Goal: Task Accomplishment & Management: Manage account settings

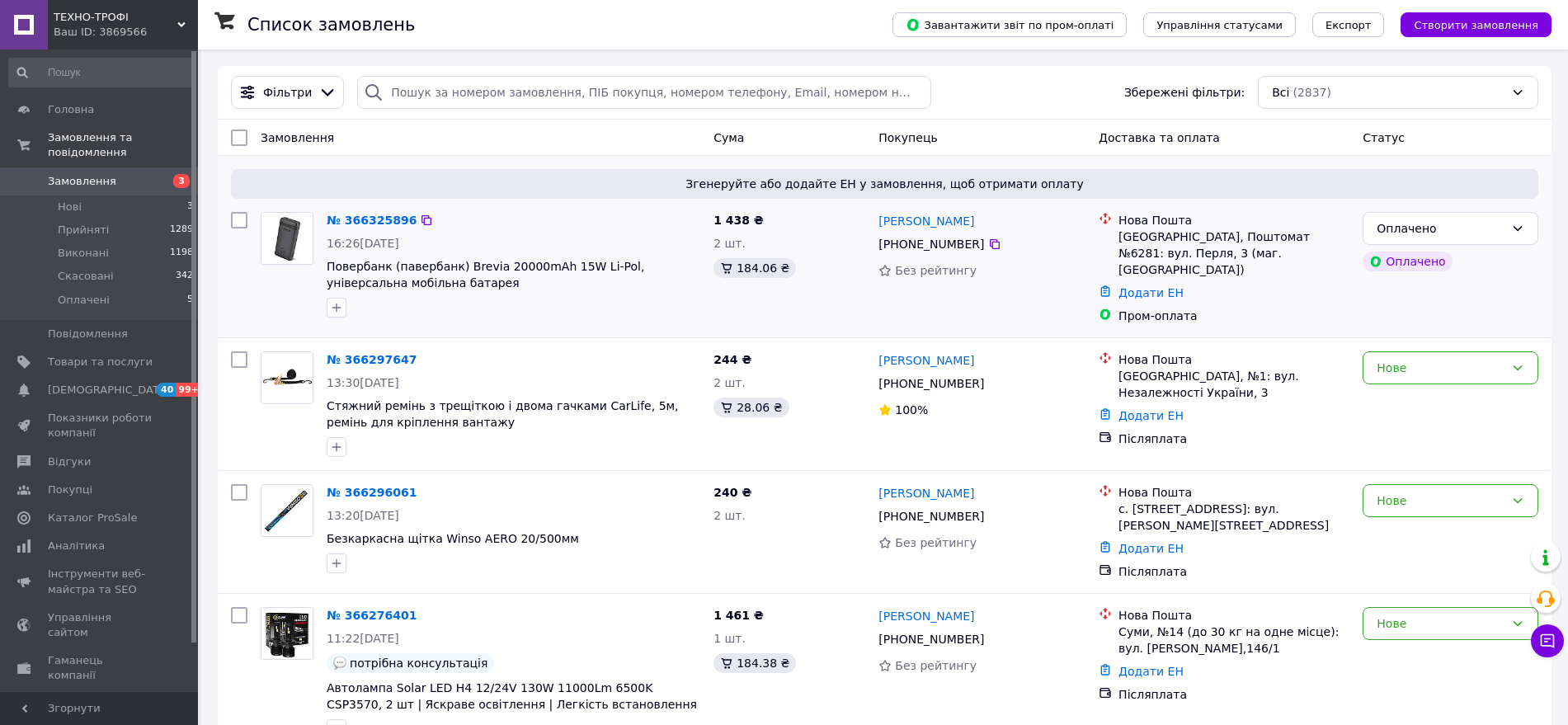
click at [241, 216] on input "checkbox" at bounding box center [239, 220] width 16 height 16
checkbox input "true"
click at [233, 355] on input "checkbox" at bounding box center [239, 359] width 16 height 16
checkbox input "true"
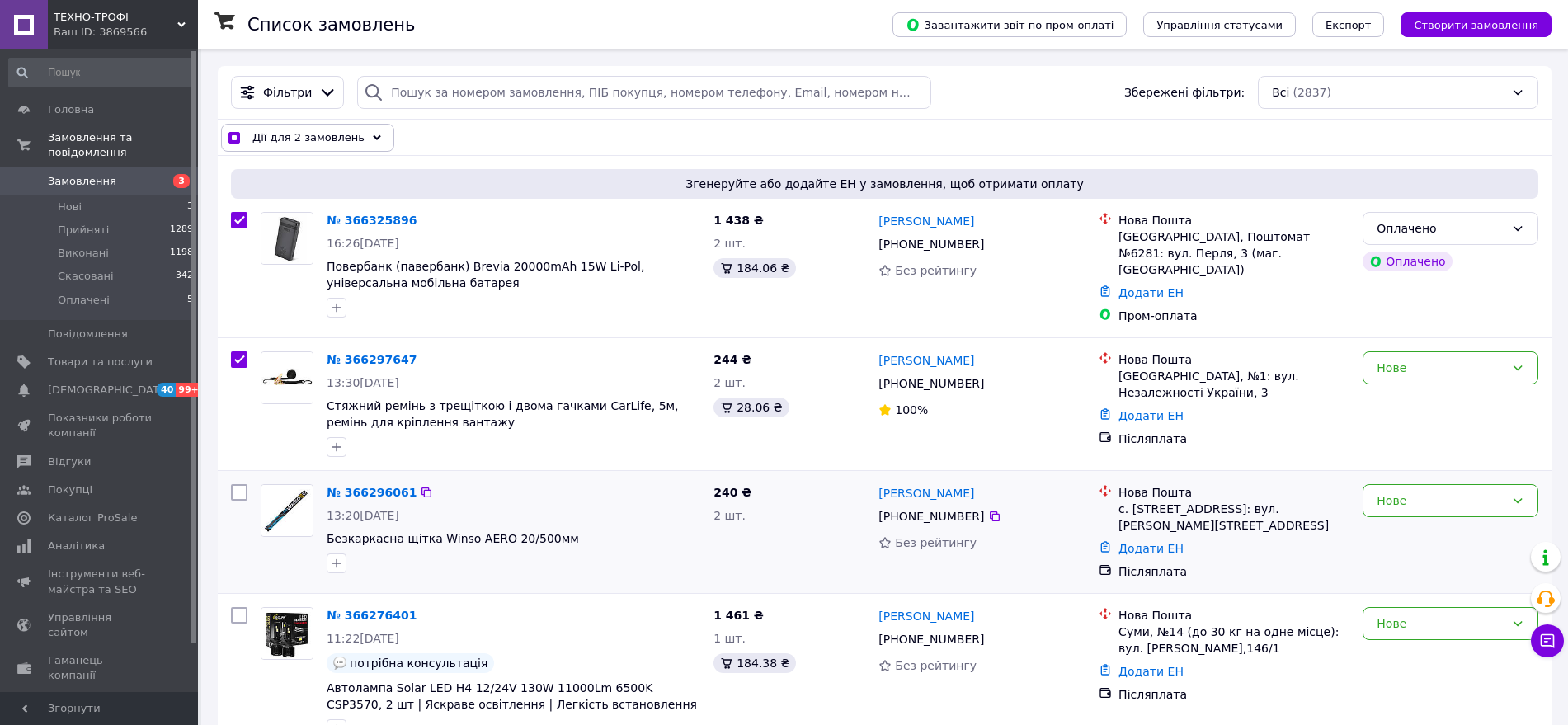
click at [241, 490] on input "checkbox" at bounding box center [239, 491] width 16 height 16
checkbox input "true"
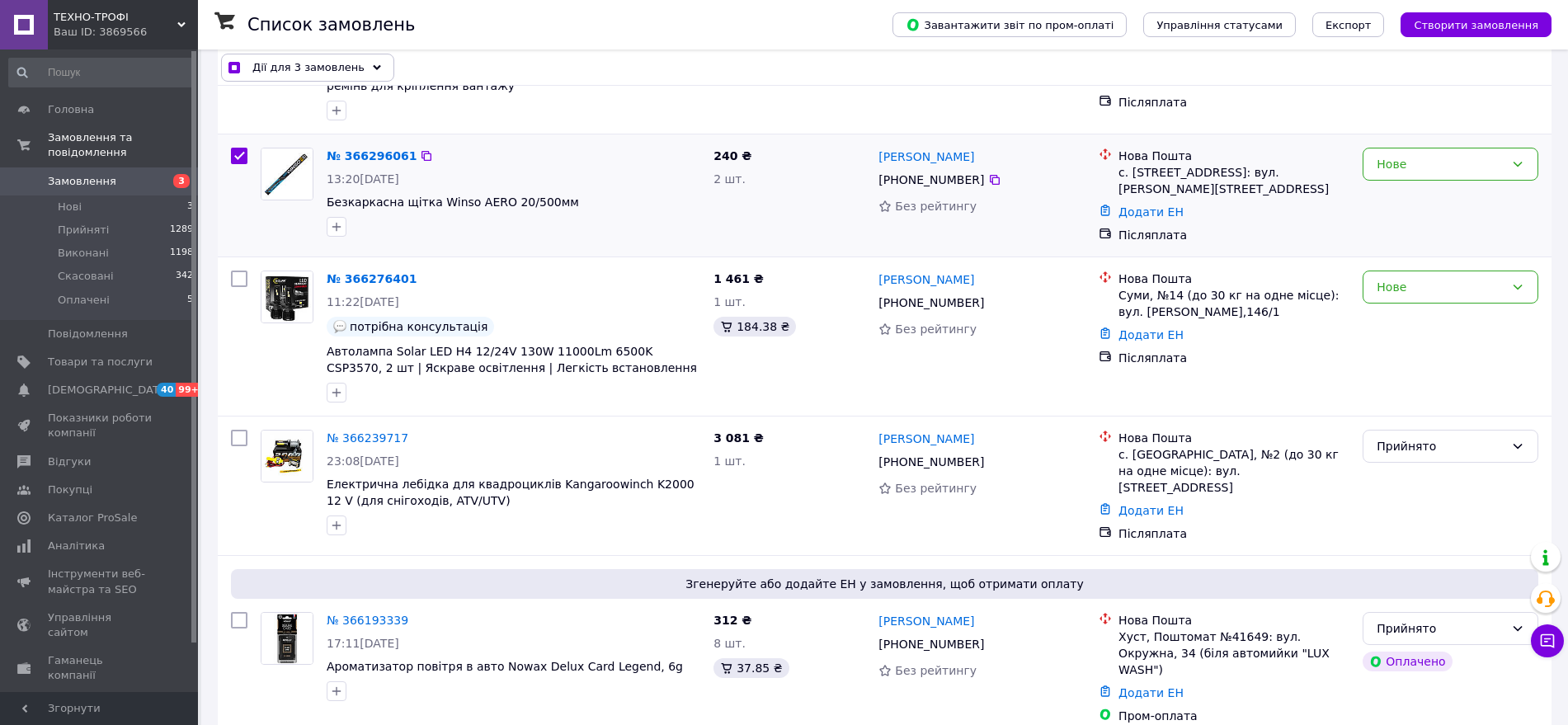
scroll to position [345, 0]
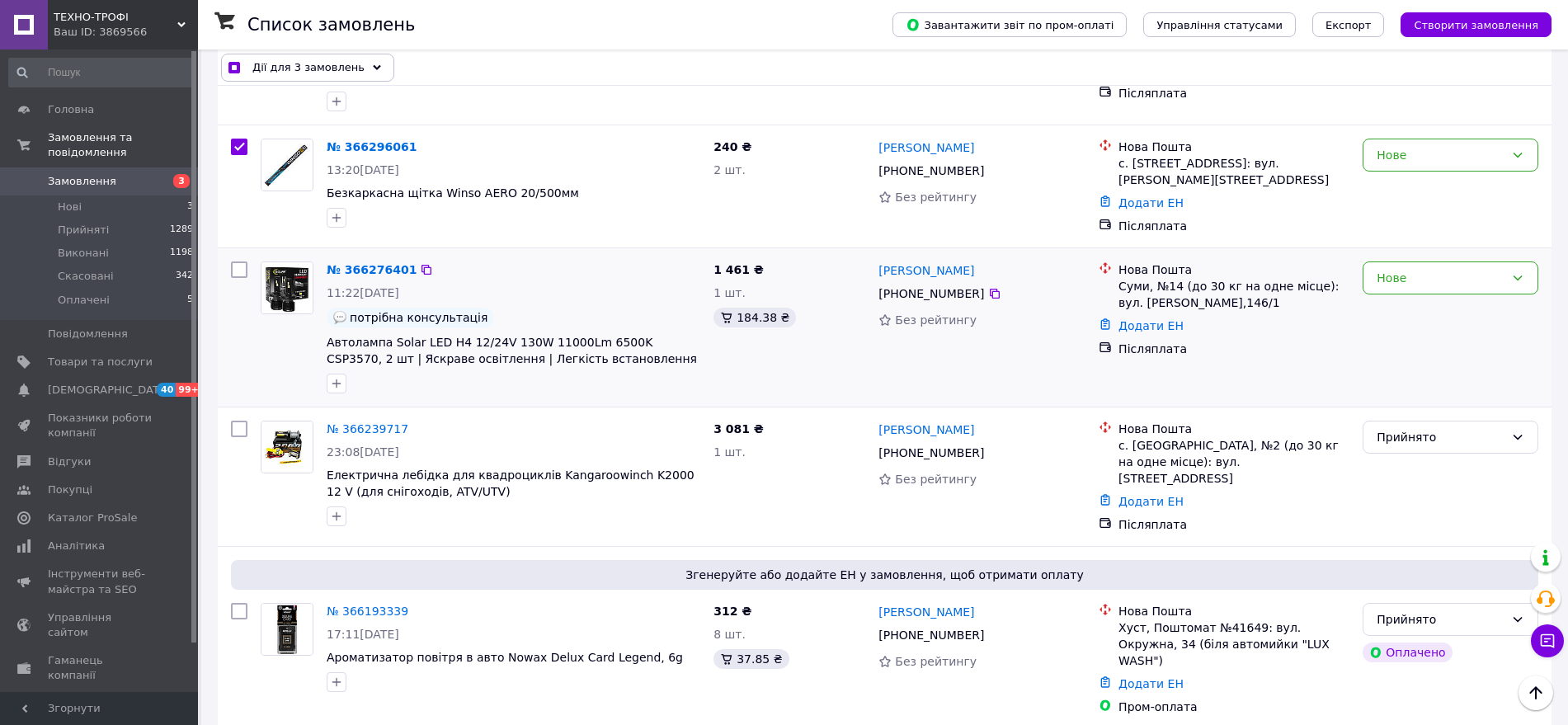
click at [235, 261] on input "checkbox" at bounding box center [239, 269] width 16 height 16
checkbox input "true"
click at [308, 68] on span "Дії для 4 замовлень" at bounding box center [308, 67] width 113 height 16
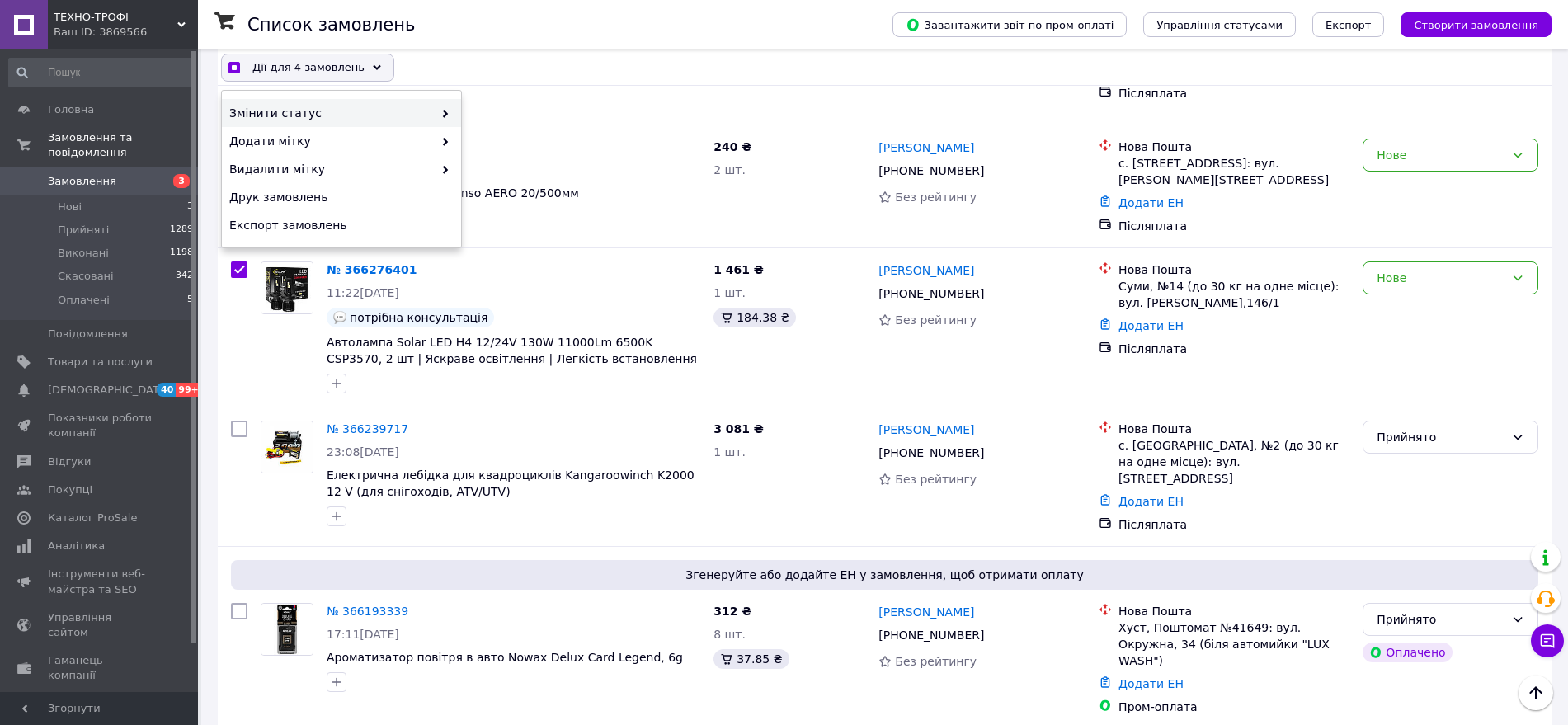
click at [339, 106] on span "Змінити статус" at bounding box center [331, 113] width 204 height 16
click at [443, 110] on icon at bounding box center [445, 114] width 9 height 9
checkbox input "true"
click at [492, 113] on div "Прийнято" at bounding box center [581, 113] width 239 height 28
checkbox input "false"
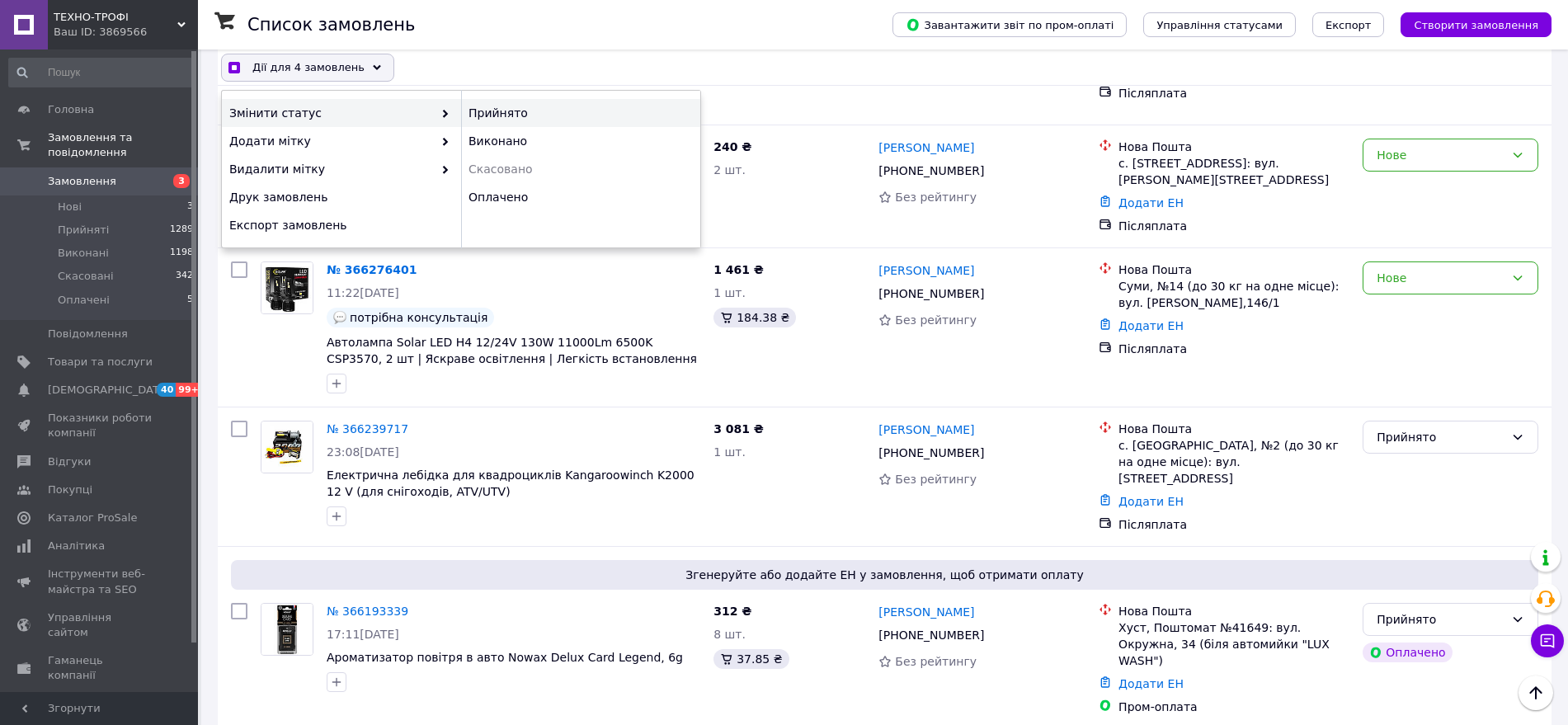
checkbox input "false"
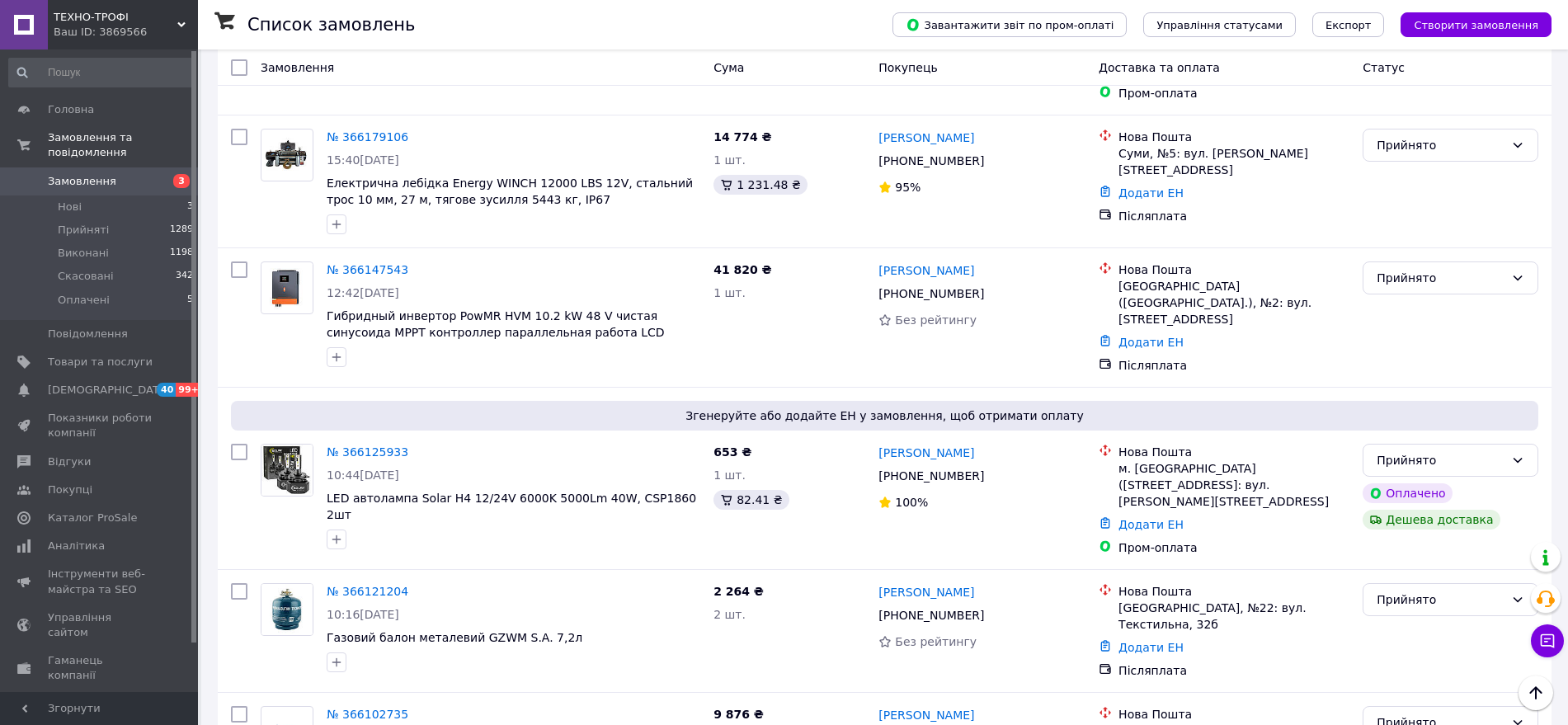
scroll to position [1162, 0]
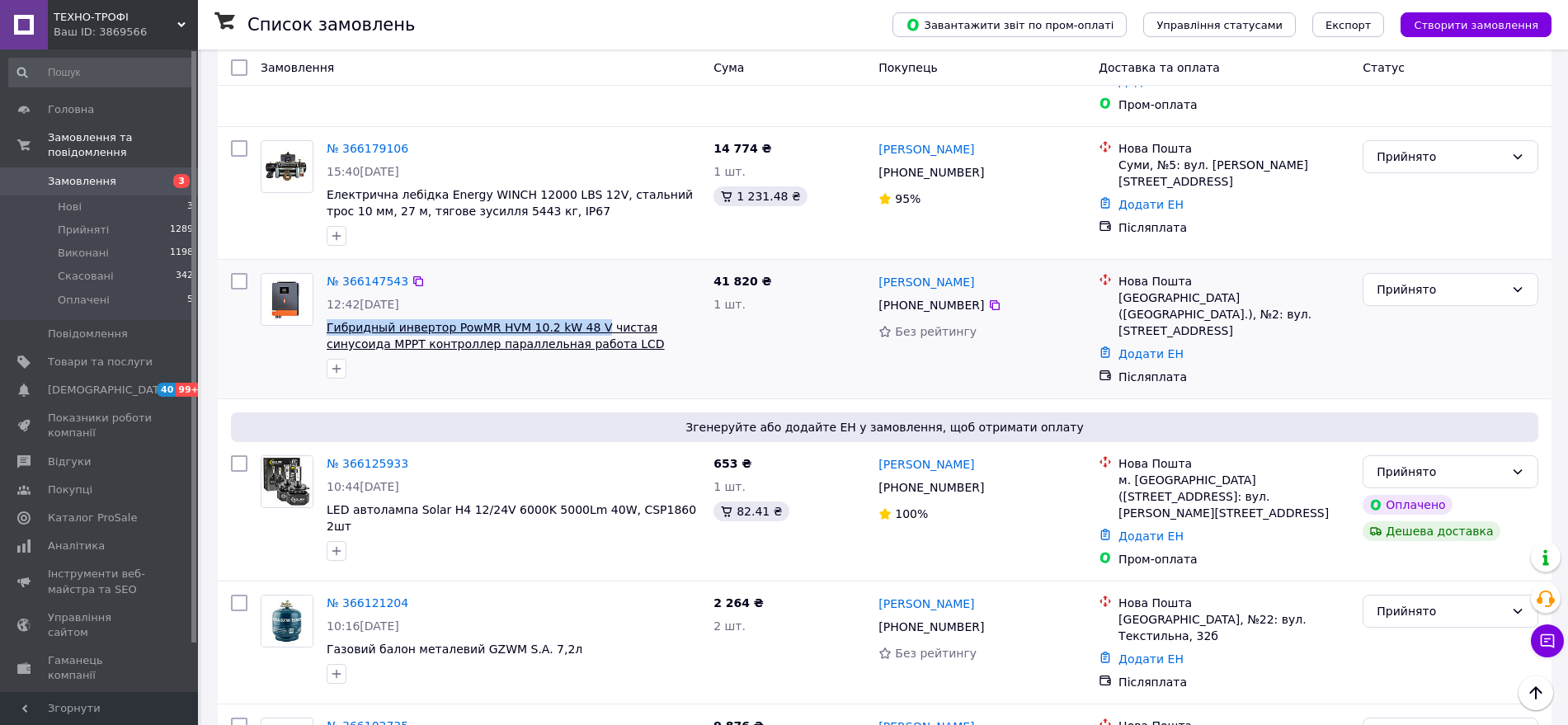
drag, startPoint x: 320, startPoint y: 272, endPoint x: 580, endPoint y: 275, distance: 260.0
click at [580, 275] on div "№ 366147543 12:42[DATE] Гибридный инвертор PowMR HVM 10.2 kW 48 V чистая синусо…" at bounding box center [513, 326] width 387 height 119
copy span "Гибридный инвертор PowMR HVM 10.2 kW 48 V"
drag, startPoint x: 875, startPoint y: 227, endPoint x: 973, endPoint y: 247, distance: 100.0
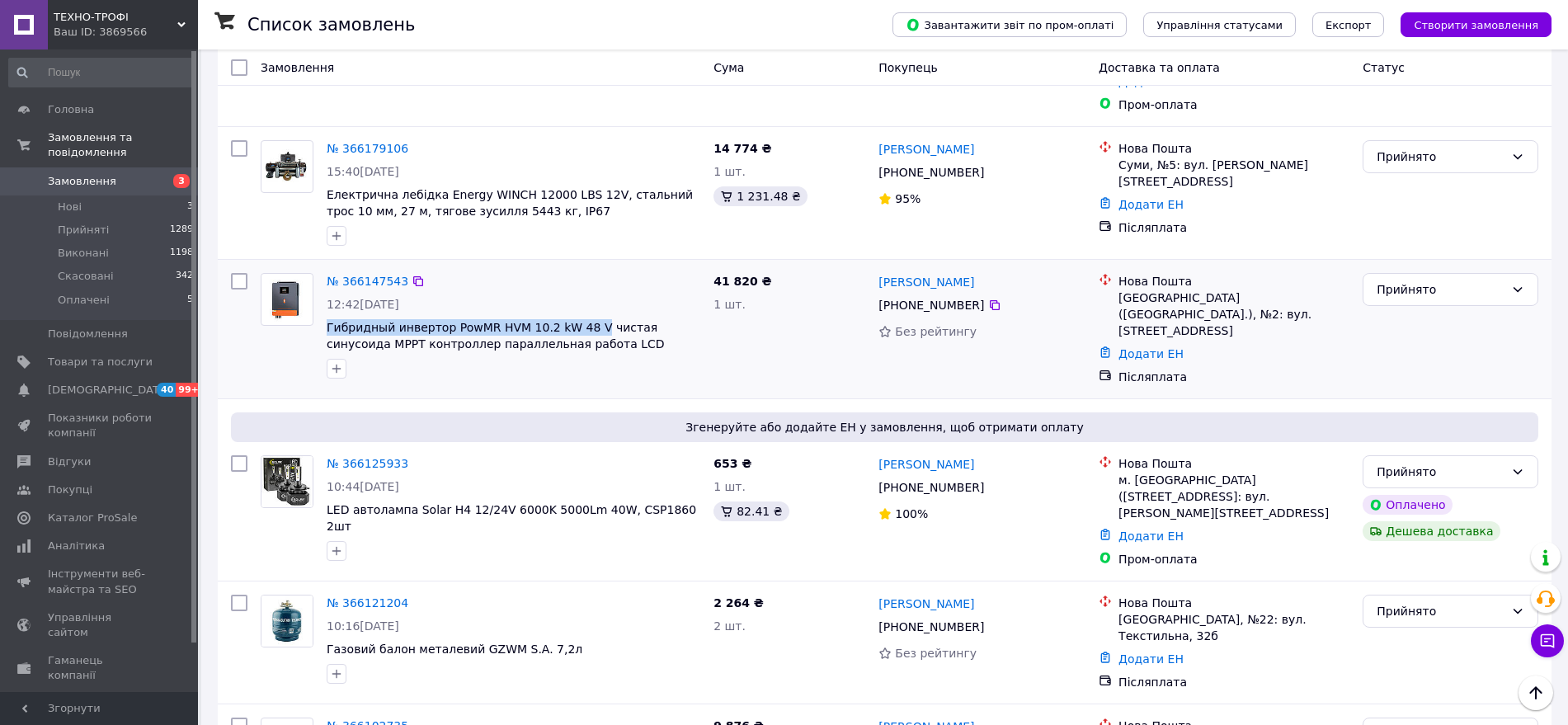
click at [973, 266] on div "[PERSON_NAME] [PHONE_NUMBER] Без рейтингу" at bounding box center [981, 329] width 220 height 125
copy div "[PERSON_NAME] [PHONE_NUMBER]"
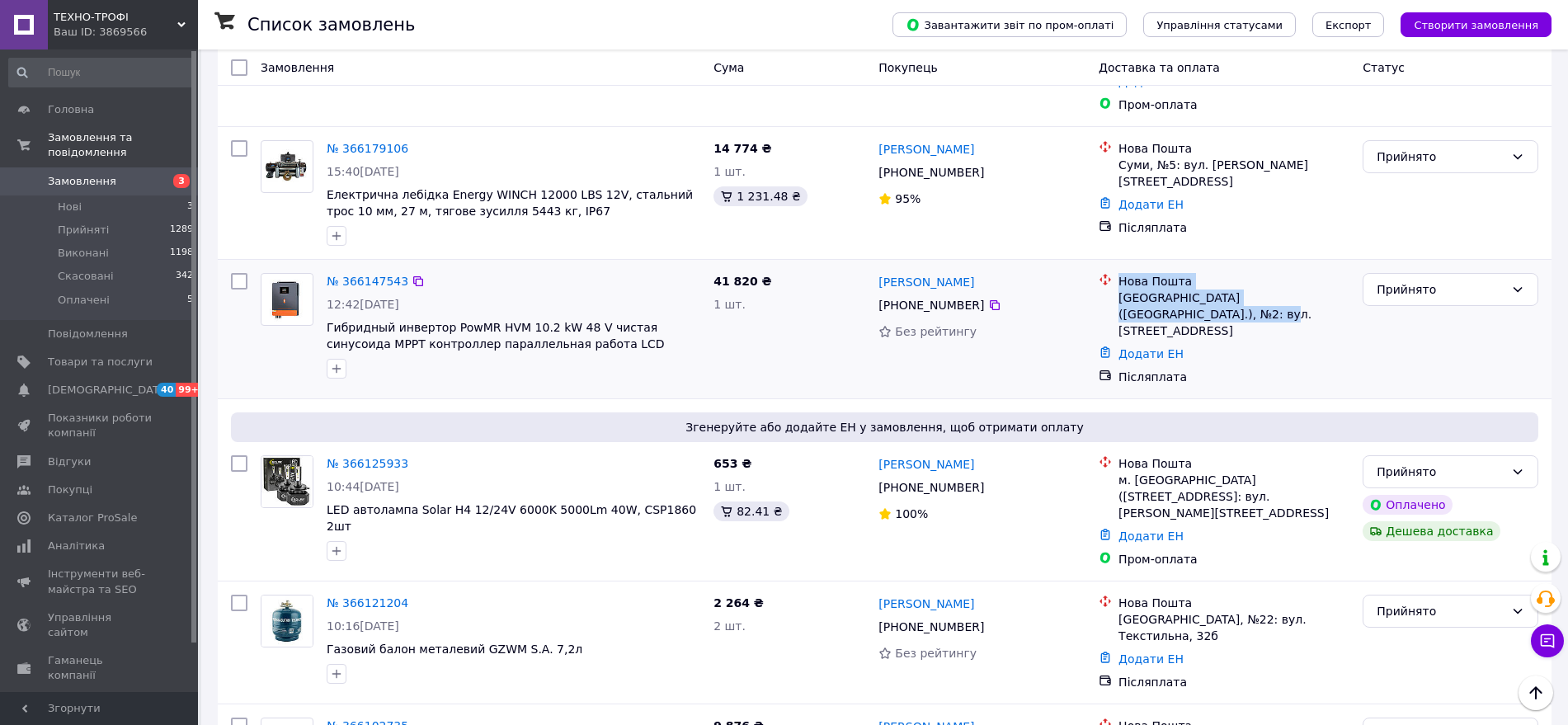
drag, startPoint x: 1112, startPoint y: 248, endPoint x: 1131, endPoint y: 255, distance: 20.2
click at [1131, 273] on div "Нова Пошта Київ ([GEOGRAPHIC_DATA].), №2: вул. [STREET_ADDRESS]" at bounding box center [1223, 306] width 257 height 66
copy div "Нова Пошта Київ ([GEOGRAPHIC_DATA].), №2: вул. [STREET_ADDRESS]"
